Goal: Information Seeking & Learning: Learn about a topic

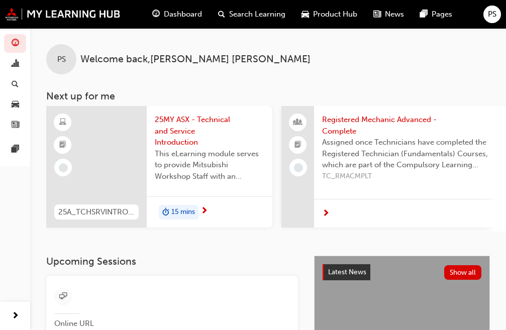
click at [187, 213] on span "15 mins" at bounding box center [183, 212] width 24 height 12
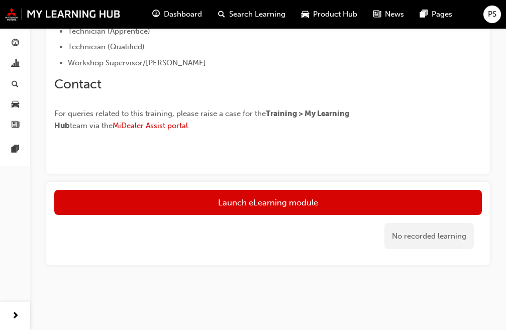
scroll to position [346, 0]
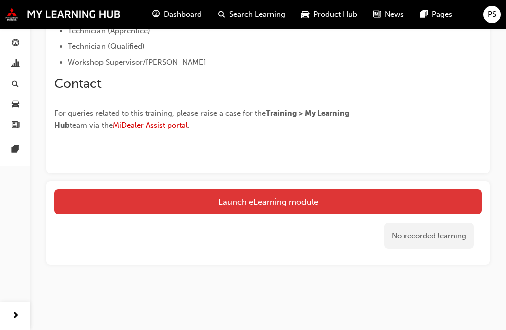
click at [211, 202] on link "Launch eLearning module" at bounding box center [267, 201] width 427 height 25
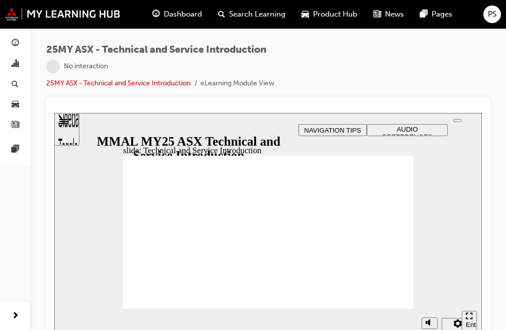
scroll to position [12, 0]
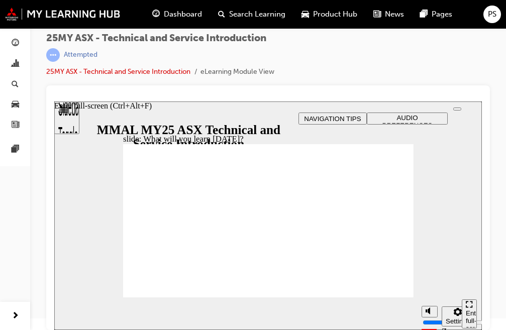
click at [470, 308] on icon "Enter full-screen (Ctrl+Alt+F)" at bounding box center [469, 304] width 7 height 7
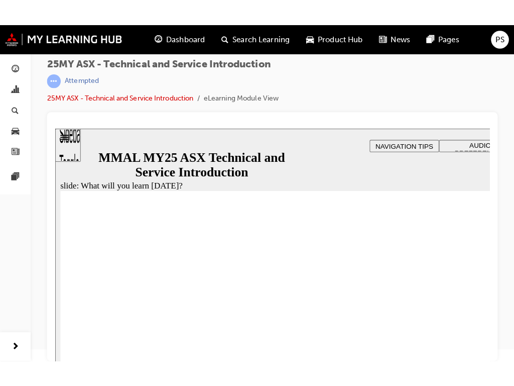
scroll to position [0, 0]
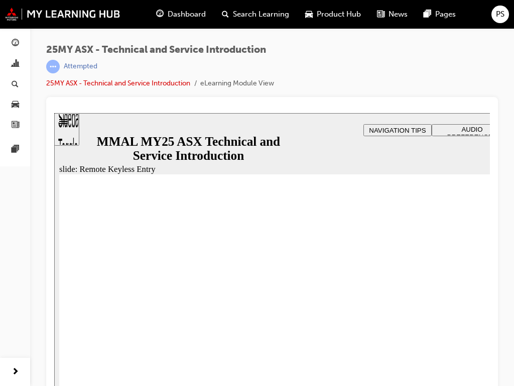
type input "17"
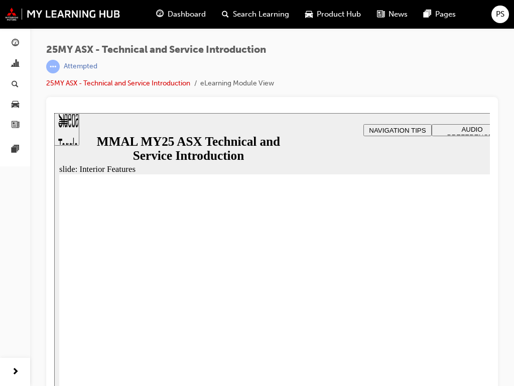
type input "17"
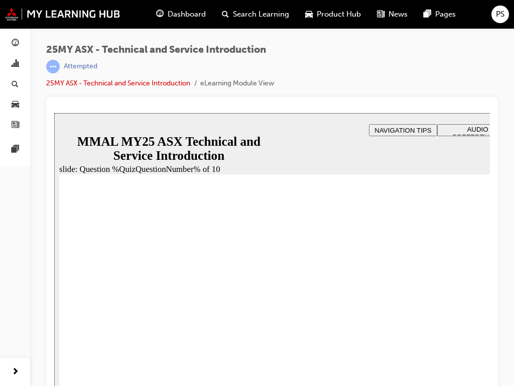
radio input "true"
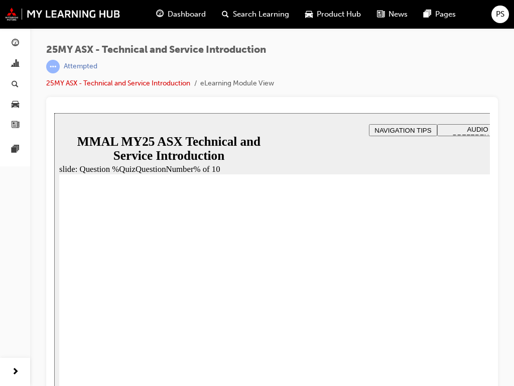
radio input "true"
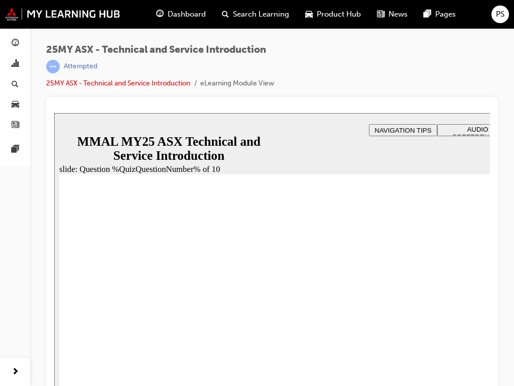
radio input "true"
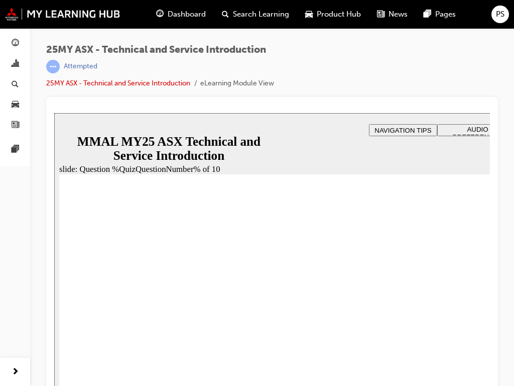
radio input "true"
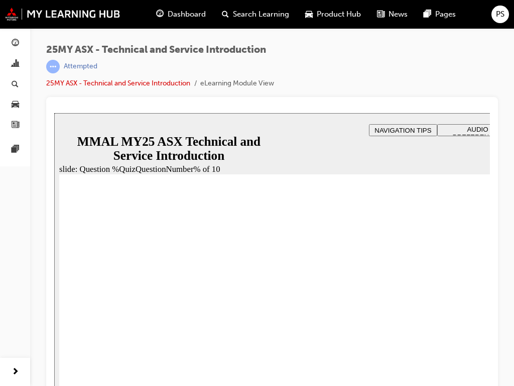
click at [505, 329] on div "slide: Question %QuizQuestionNumber% of 10 Rectangle 5 That’s not quite right. …" at bounding box center [311, 306] width 514 height 386
radio input "true"
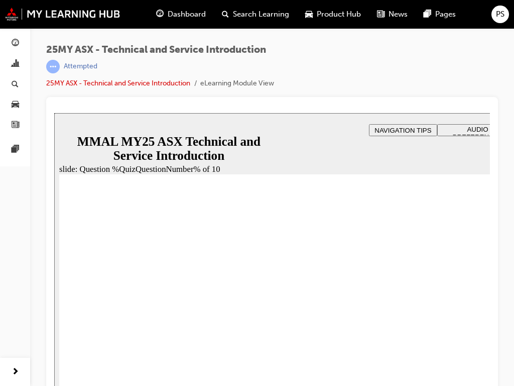
click at [505, 329] on div "slide: Question %QuizQuestionNumber% of 10 Rectangle 5 That’s right! You select…" at bounding box center [311, 306] width 514 height 386
radio input "true"
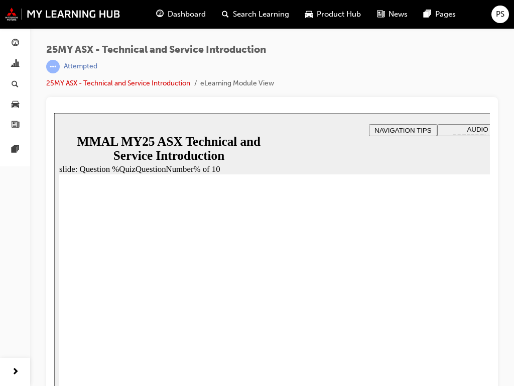
radio input "true"
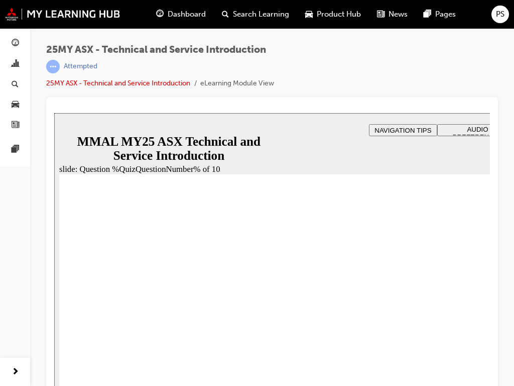
radio input "true"
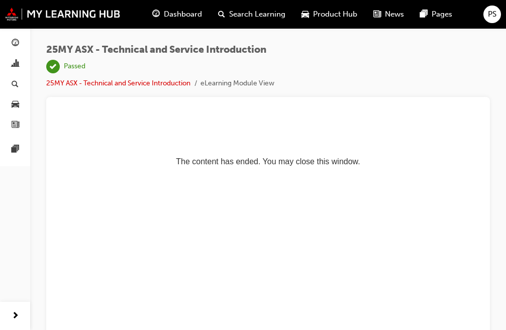
click at [168, 14] on span "Dashboard" at bounding box center [183, 15] width 38 height 12
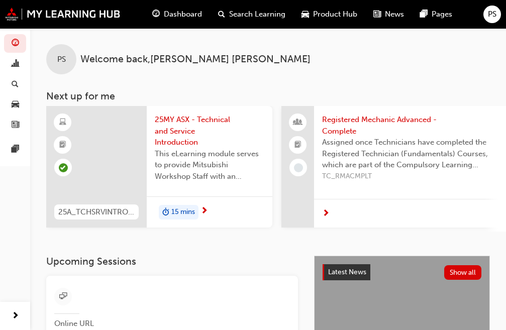
click at [493, 11] on span "PS" at bounding box center [492, 15] width 9 height 12
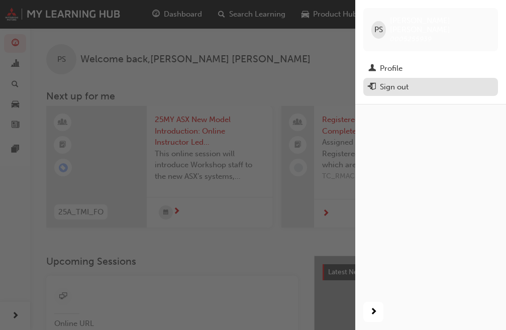
click at [393, 81] on div "Sign out" at bounding box center [394, 87] width 29 height 12
